Goal: Check status: Check status

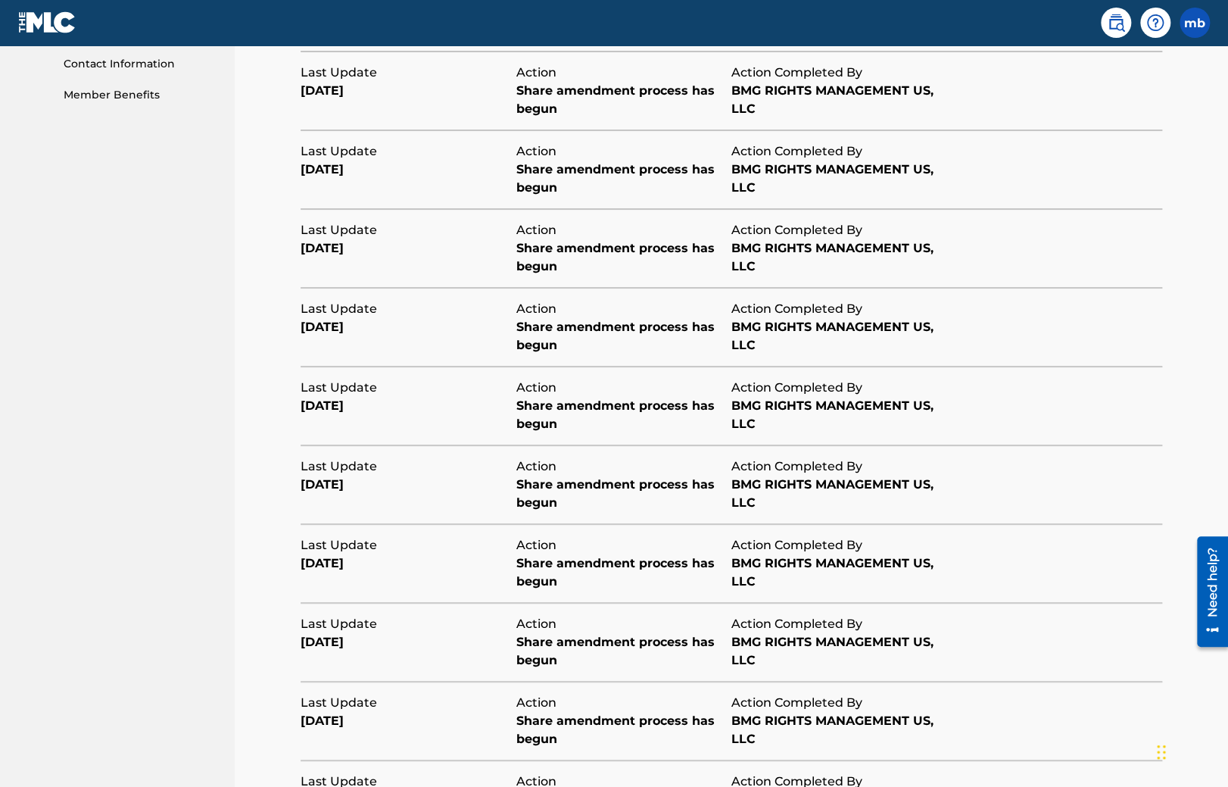
scroll to position [74, 0]
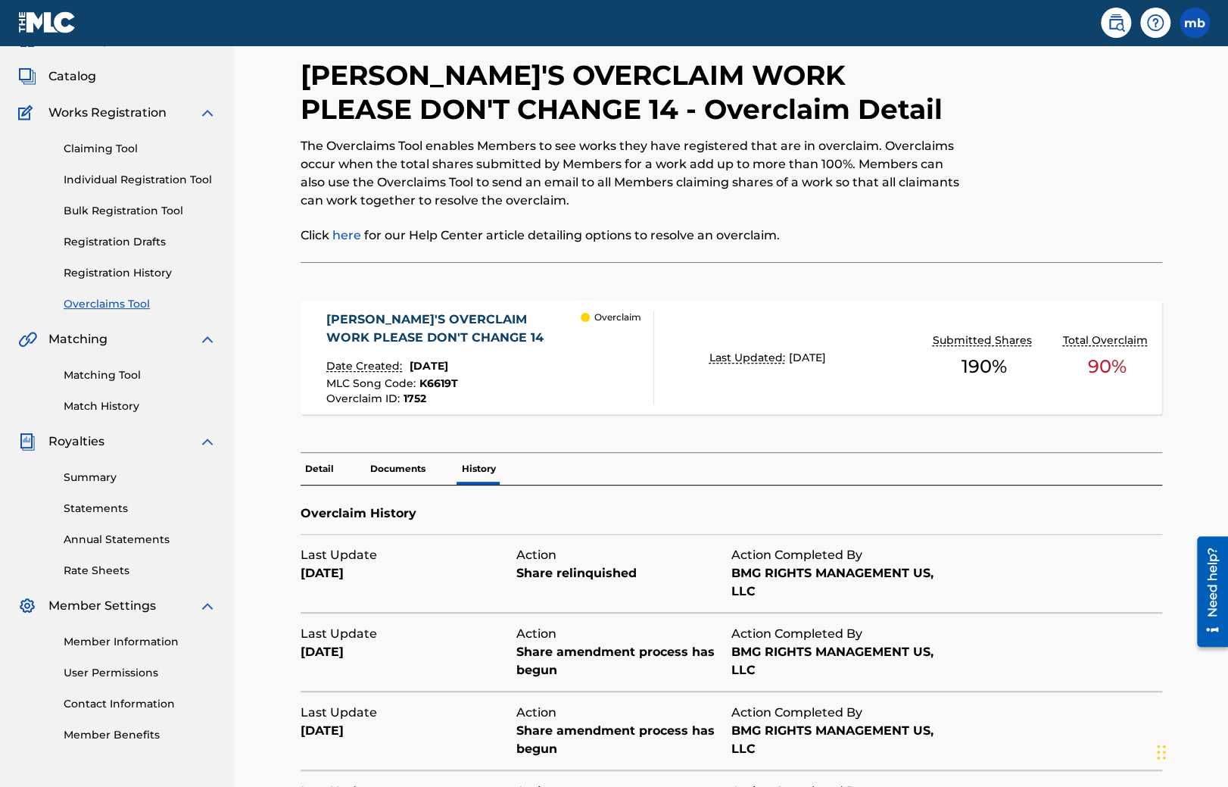
click at [389, 475] on p "Documents" at bounding box center [398, 469] width 64 height 32
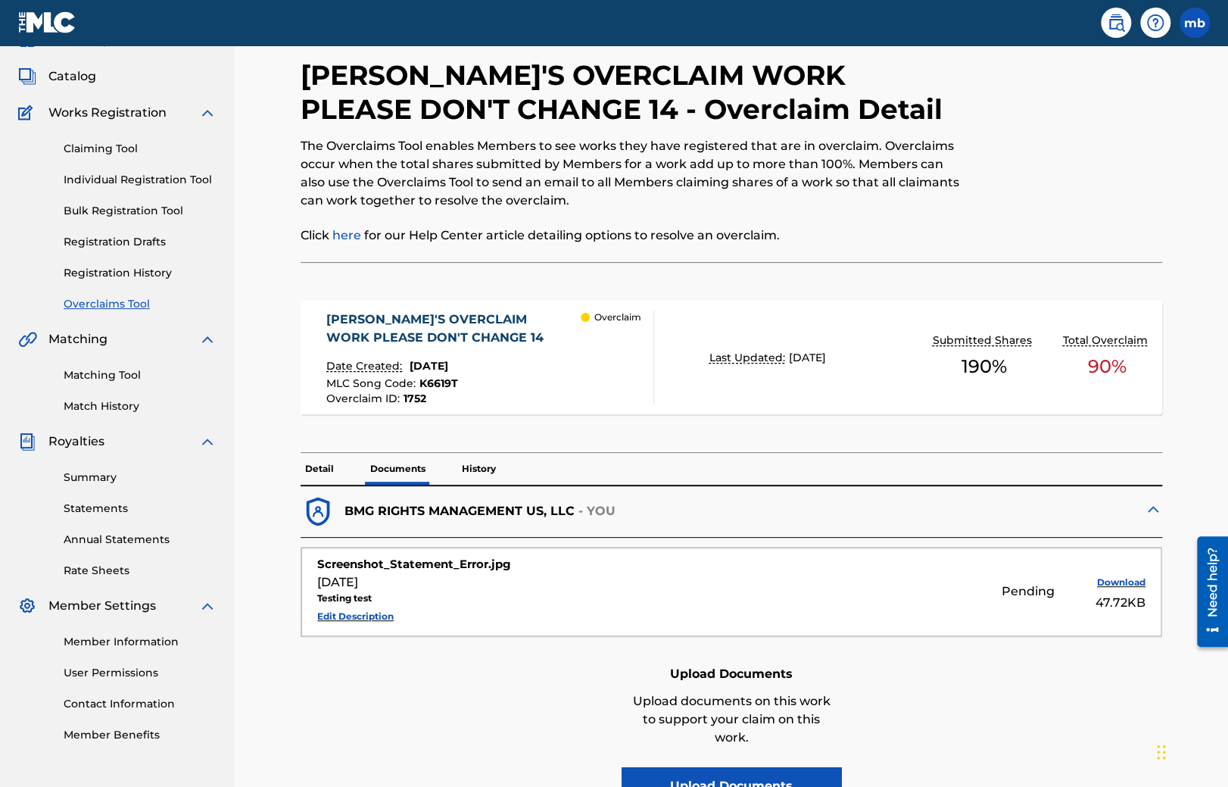
click at [310, 468] on p "Detail" at bounding box center [320, 469] width 38 height 32
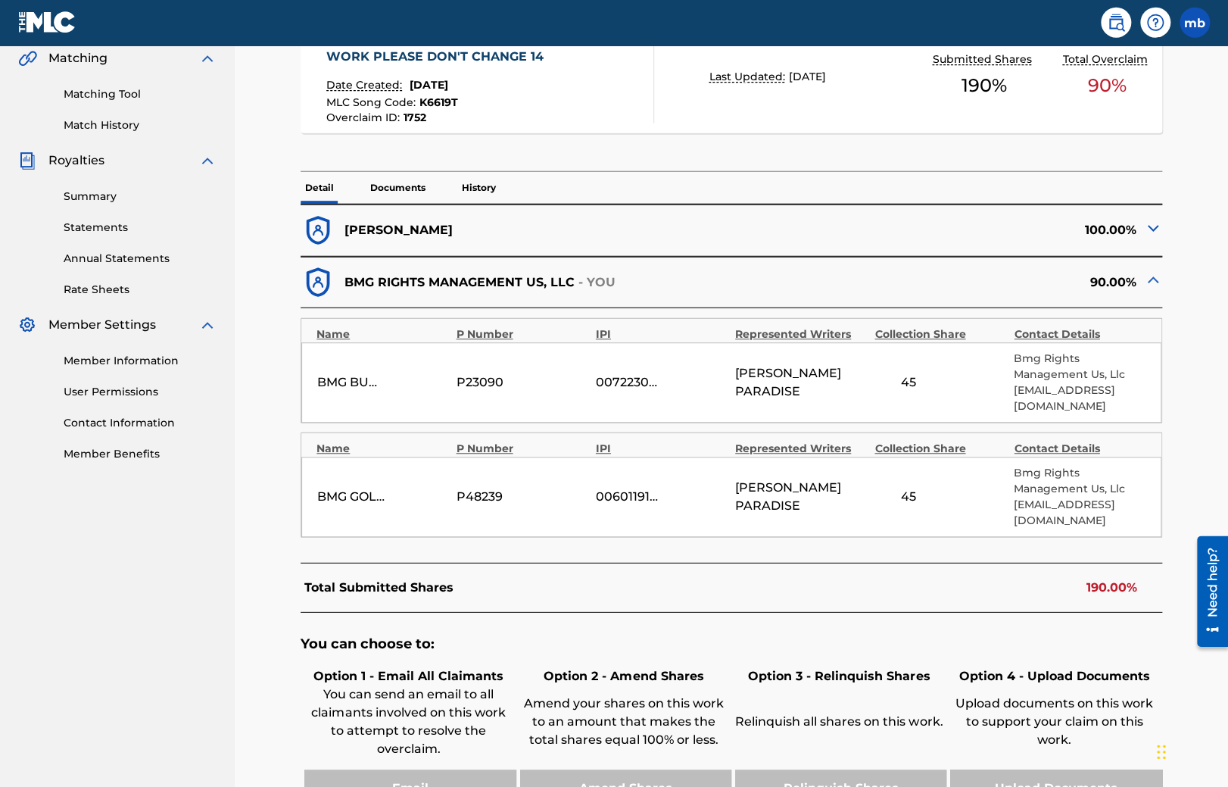
scroll to position [47, 0]
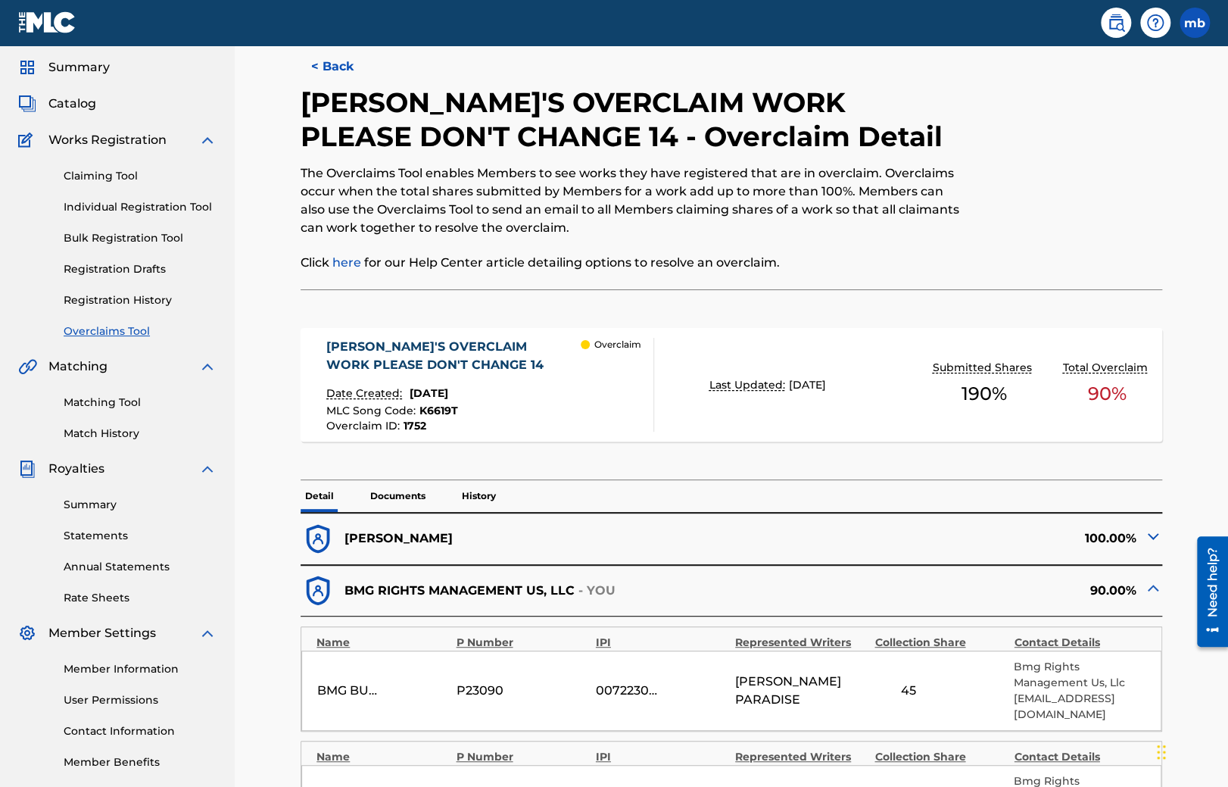
click at [499, 493] on p "History" at bounding box center [478, 496] width 43 height 32
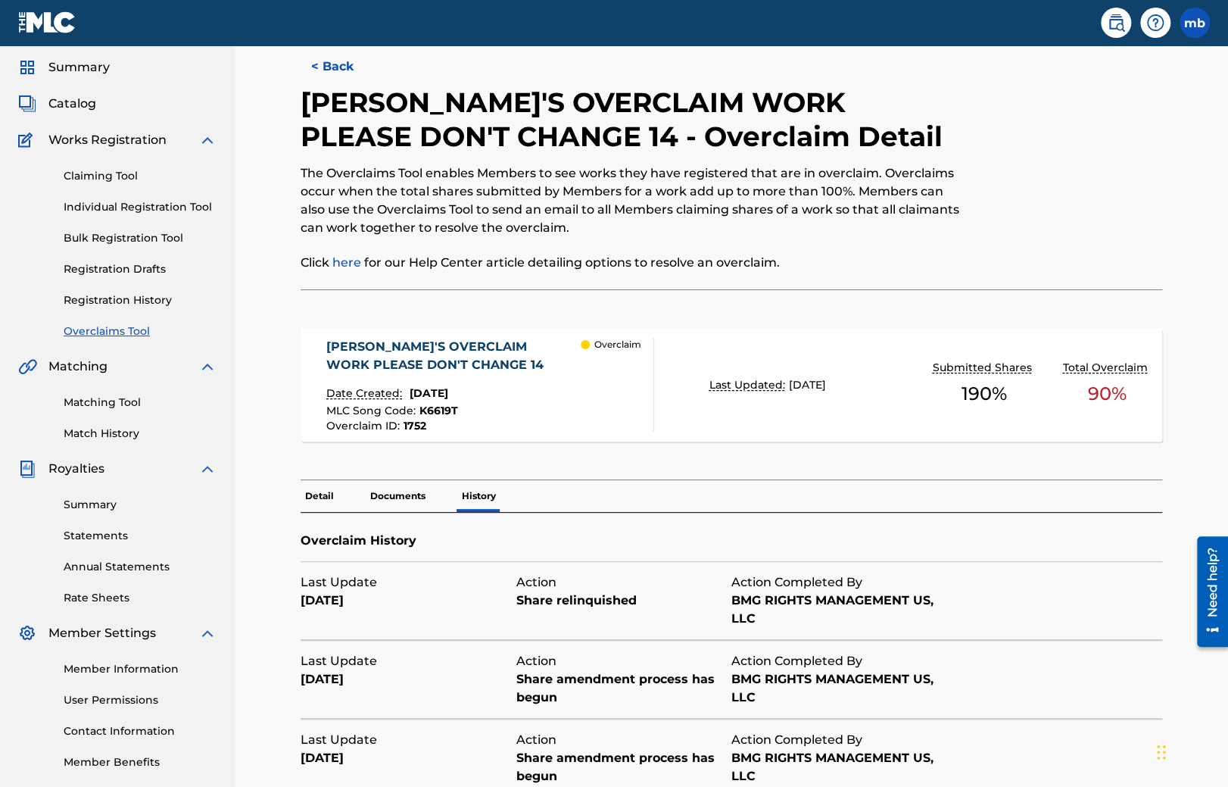
click at [499, 538] on div "Overclaim History" at bounding box center [732, 537] width 862 height 48
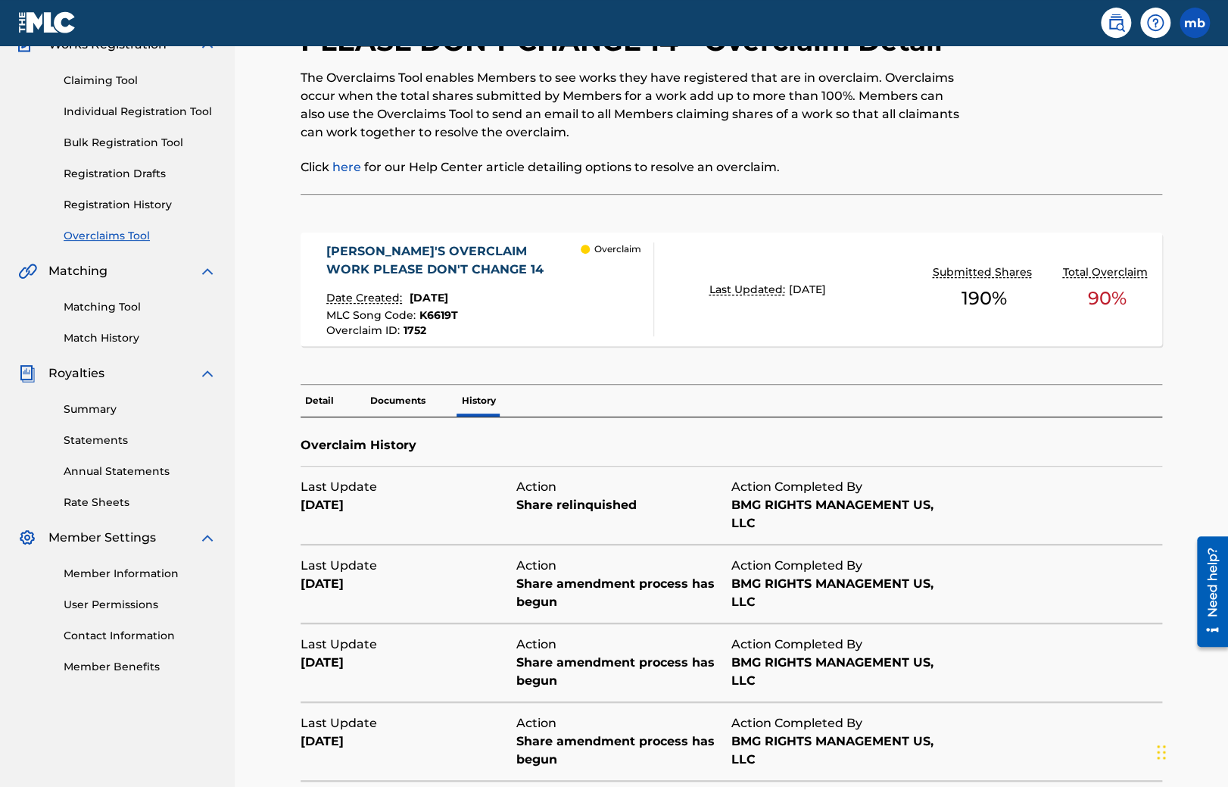
scroll to position [127, 0]
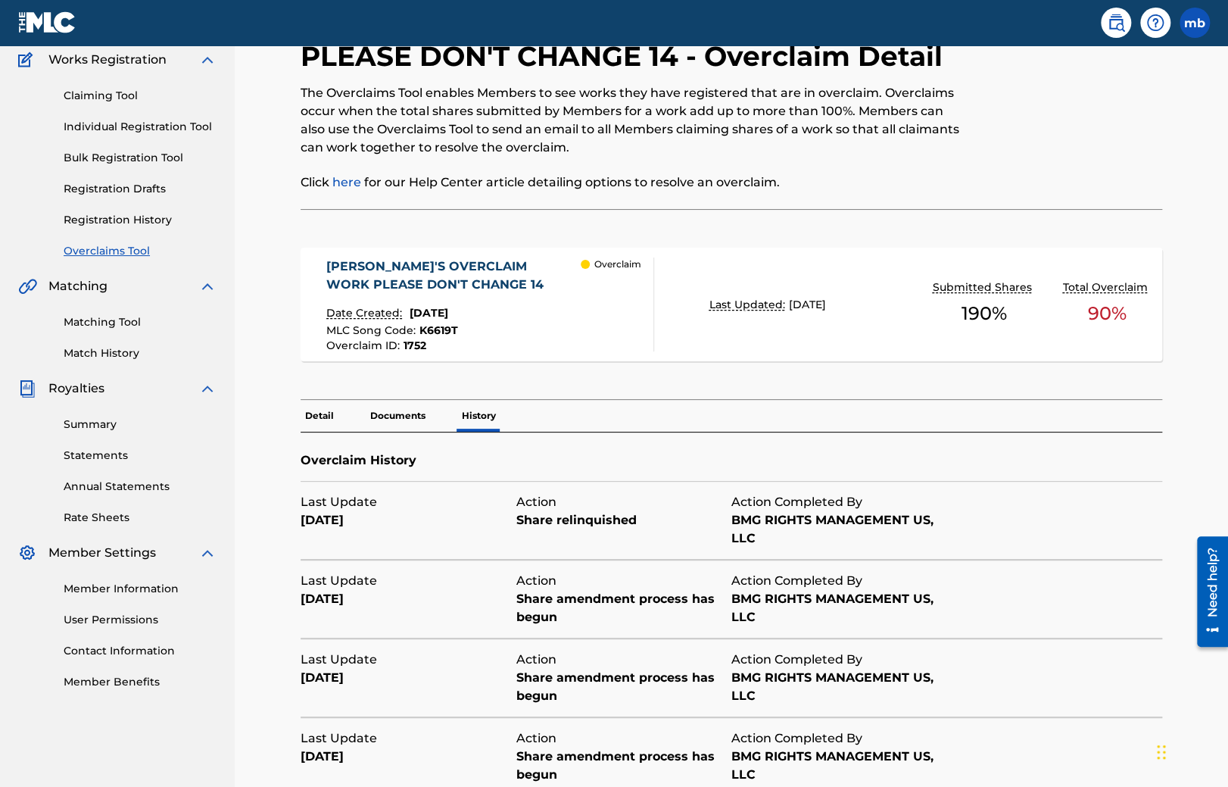
click at [640, 365] on div "[PERSON_NAME]'S OVERCLAIM WORK PLEASE DON'T CHANGE 14 Date Created: [DATE] MLC …" at bounding box center [732, 312] width 862 height 175
click at [1050, 514] on div "Last Update [DATE] Action Share relinquished Action Completed By BMG RIGHTS MAN…" at bounding box center [732, 520] width 862 height 79
